Goal: Task Accomplishment & Management: Manage account settings

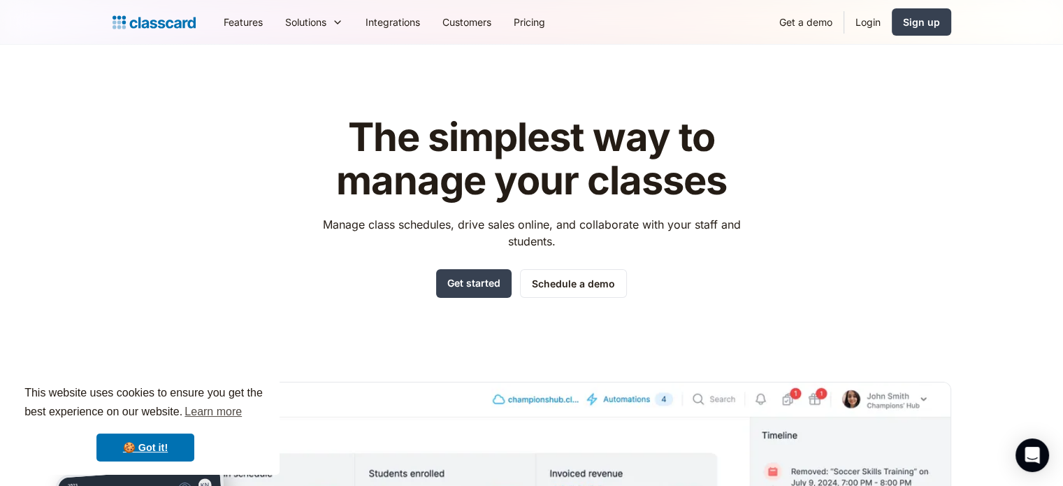
click at [856, 46] on header "The simplest way to manage your classes Manage class schedules, drive sales onl…" at bounding box center [531, 398] width 1063 height 707
click at [865, 24] on link "Login" at bounding box center [868, 21] width 48 height 31
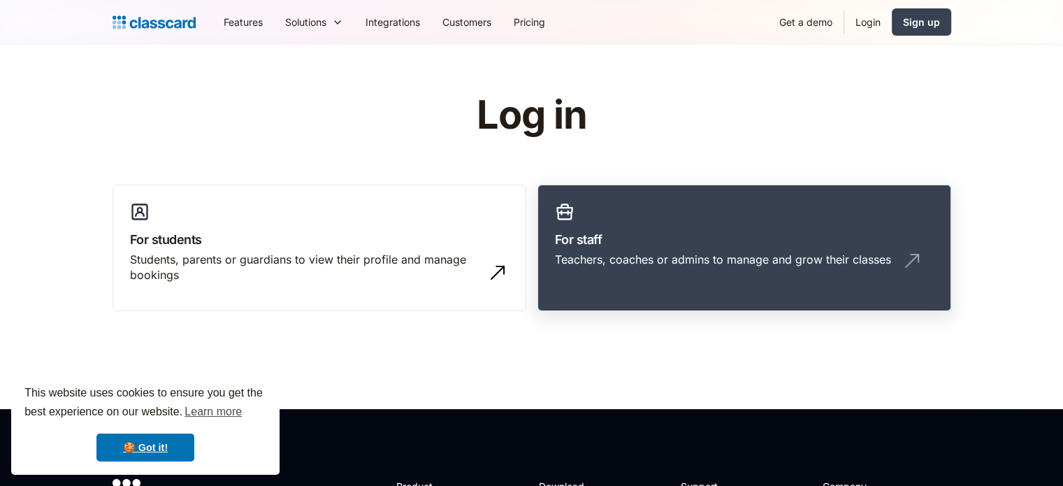
click at [627, 245] on h3 "For staff" at bounding box center [744, 239] width 379 height 19
